Goal: Transaction & Acquisition: Purchase product/service

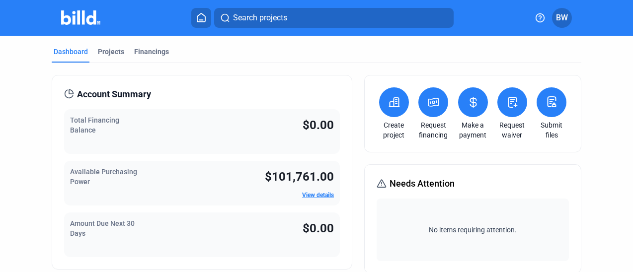
click at [430, 101] on icon at bounding box center [434, 102] width 10 height 8
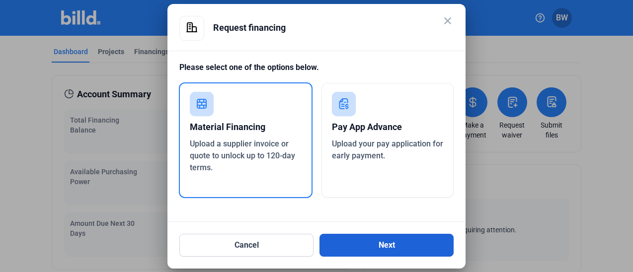
click at [394, 243] on button "Next" at bounding box center [387, 245] width 134 height 23
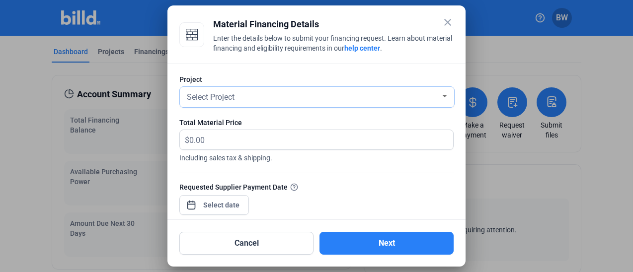
click at [442, 96] on div at bounding box center [444, 96] width 5 height 2
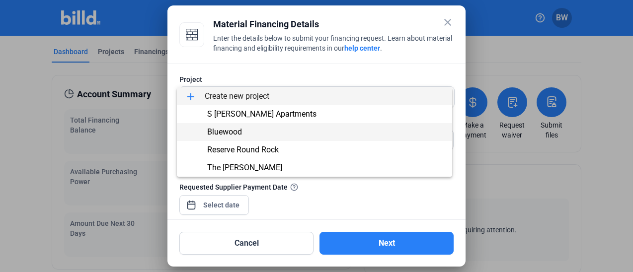
click at [324, 135] on span "Bluewood" at bounding box center [315, 132] width 260 height 18
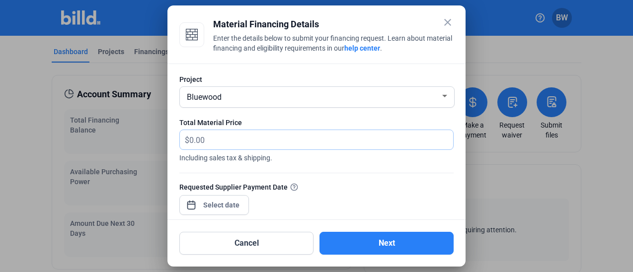
click at [272, 143] on input "text" at bounding box center [315, 139] width 253 height 19
drag, startPoint x: 224, startPoint y: 142, endPoint x: 178, endPoint y: 135, distance: 46.2
click at [178, 135] on div "Project Bluewood Total Material Price $ Including sales tax & shipping. Request…" at bounding box center [317, 142] width 298 height 157
drag, startPoint x: 214, startPoint y: 139, endPoint x: 161, endPoint y: 138, distance: 53.2
click at [161, 138] on div "close Material Financing Details Enter the details below to submit your financi…" at bounding box center [316, 136] width 633 height 272
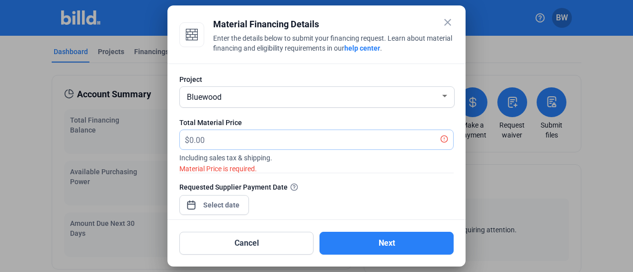
click at [216, 144] on input "text" at bounding box center [315, 139] width 253 height 19
type input "9,440.00"
click at [227, 208] on div "close Material Financing Details Enter the details below to submit your financi…" at bounding box center [316, 136] width 633 height 272
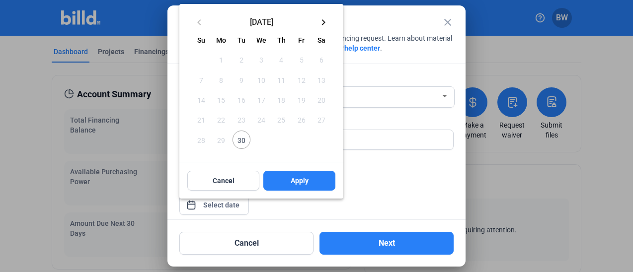
click at [323, 19] on mat-icon "keyboard_arrow_right" at bounding box center [324, 22] width 12 height 12
click at [283, 63] on span "2" at bounding box center [281, 60] width 18 height 18
click at [282, 63] on span "2" at bounding box center [281, 60] width 18 height 18
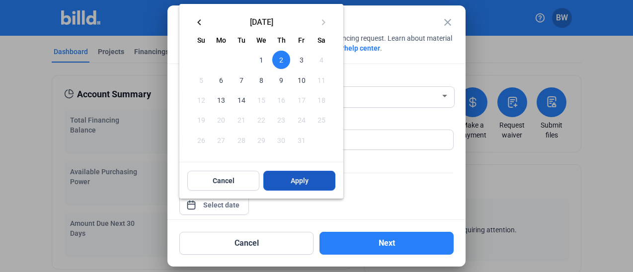
click at [315, 182] on button "Apply" at bounding box center [299, 181] width 72 height 20
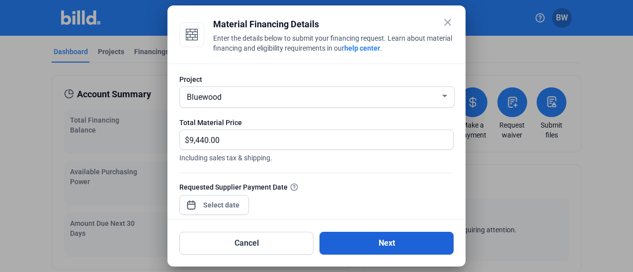
click at [386, 242] on button "Next" at bounding box center [387, 243] width 134 height 23
click at [417, 247] on button "Next" at bounding box center [387, 243] width 134 height 23
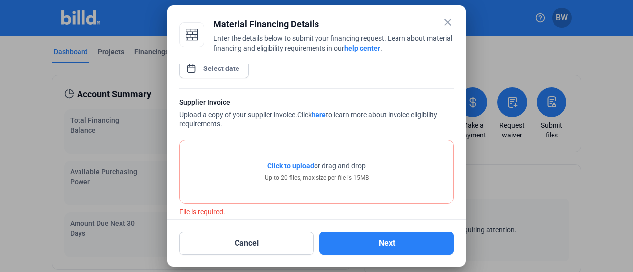
scroll to position [148, 0]
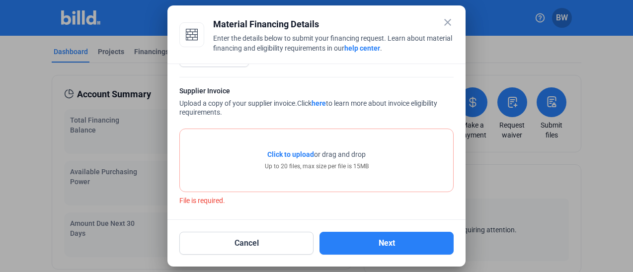
click at [292, 156] on span "Click to upload" at bounding box center [290, 155] width 47 height 8
click at [298, 154] on span "Click to upload" at bounding box center [290, 155] width 47 height 8
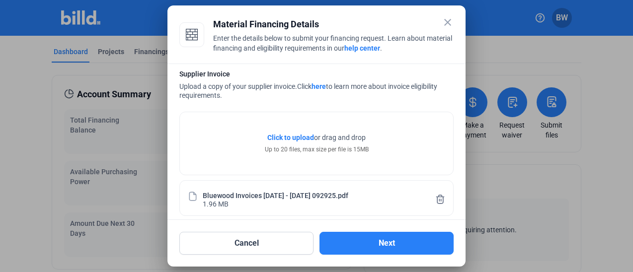
scroll to position [173, 0]
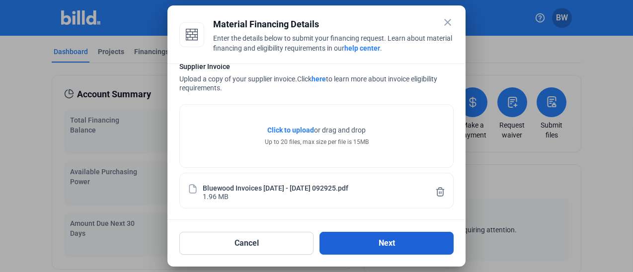
click at [400, 247] on button "Next" at bounding box center [387, 243] width 134 height 23
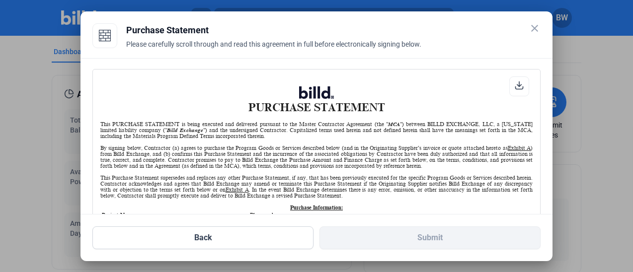
scroll to position [0, 0]
drag, startPoint x: 535, startPoint y: 79, endPoint x: 530, endPoint y: 97, distance: 19.2
click at [530, 97] on div "PURCHASE STATEMENT This PURCHASE STATEMENT is being executed and delivered purs…" at bounding box center [316, 157] width 448 height 177
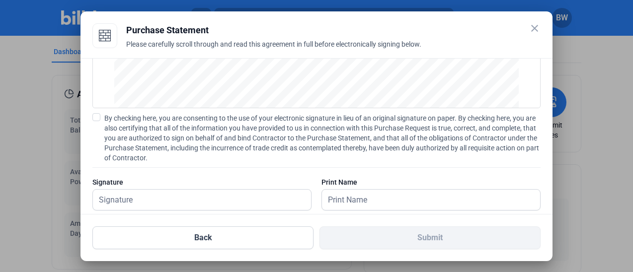
scroll to position [156, 0]
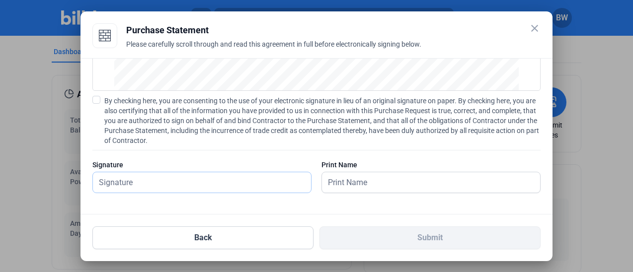
click at [131, 190] on input "text" at bounding box center [202, 183] width 218 height 20
click at [96, 101] on span at bounding box center [96, 100] width 8 height 8
click at [0, 0] on input "By checking here, you are consenting to the use of your electronic signature in…" at bounding box center [0, 0] width 0 height 0
click at [164, 184] on input "text" at bounding box center [202, 183] width 218 height 20
type input "[PERSON_NAME]"
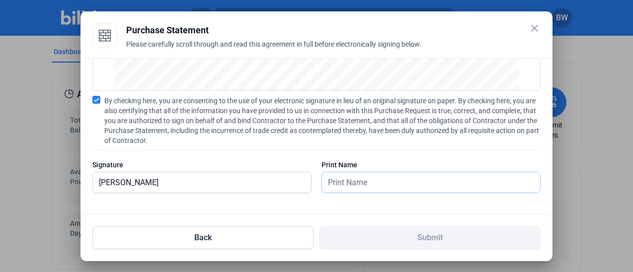
click at [399, 187] on input "text" at bounding box center [431, 183] width 218 height 20
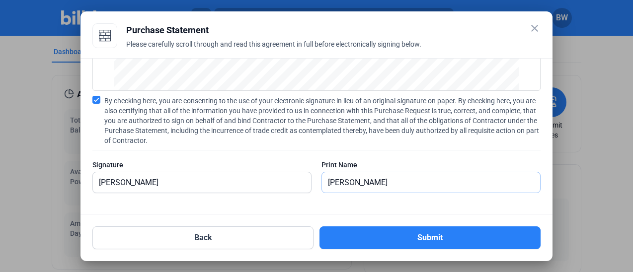
type input "[PERSON_NAME]"
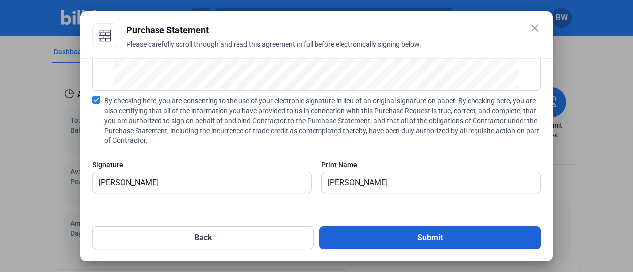
click at [429, 240] on button "Submit" at bounding box center [430, 238] width 221 height 23
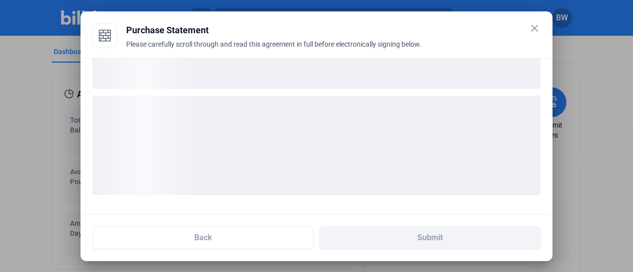
scroll to position [80, 0]
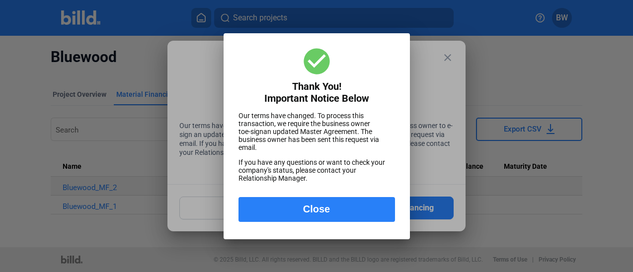
click at [328, 207] on button "Close" at bounding box center [317, 209] width 157 height 25
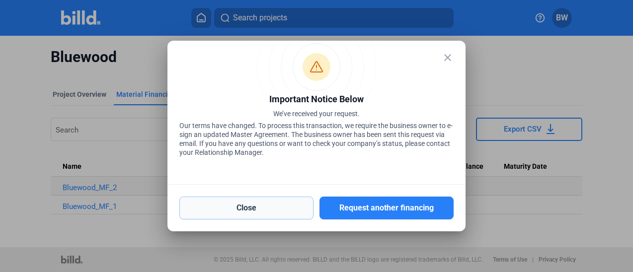
click at [248, 205] on button "Close" at bounding box center [246, 208] width 134 height 23
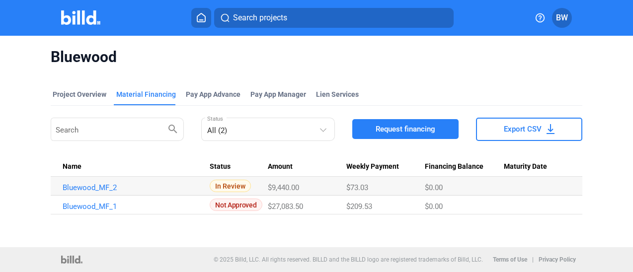
click at [292, 21] on button "Search projects" at bounding box center [334, 18] width 240 height 20
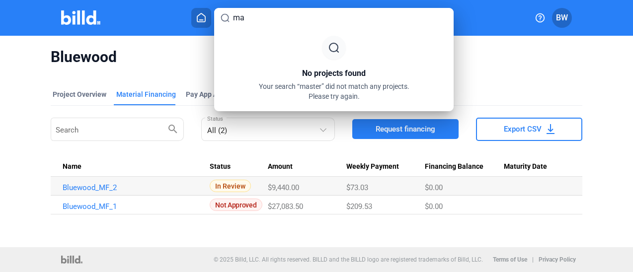
type input "m"
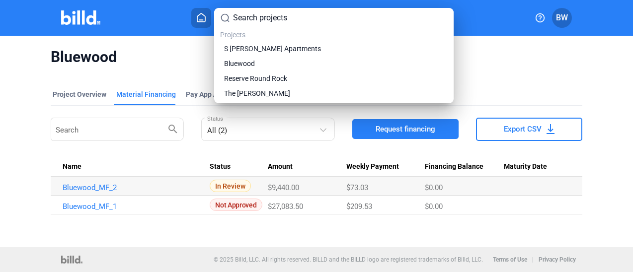
click at [20, 16] on div at bounding box center [316, 136] width 633 height 272
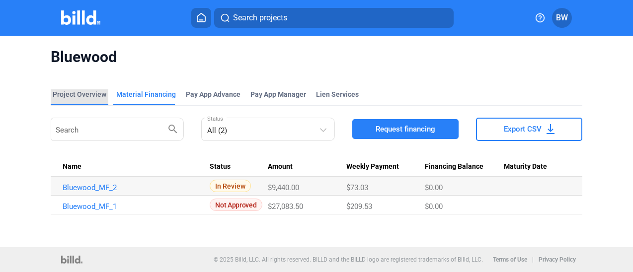
click at [93, 97] on div "Project Overview" at bounding box center [80, 94] width 54 height 10
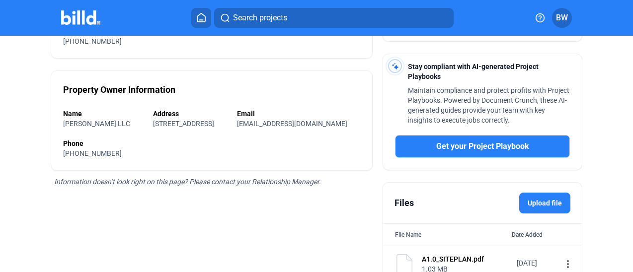
scroll to position [323, 0]
